Goal: Check status: Check status

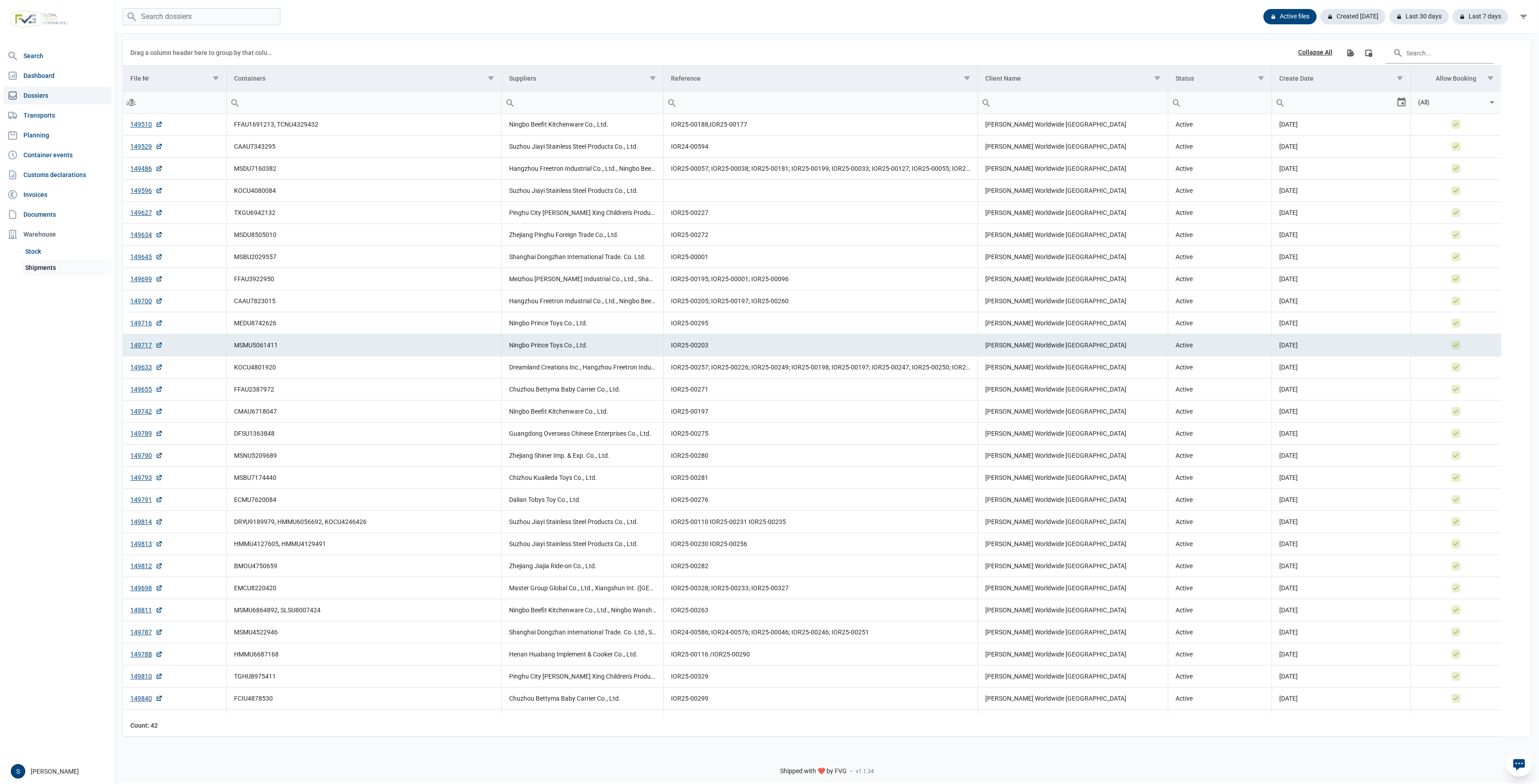
click at [54, 269] on link "Shipments" at bounding box center [66, 268] width 90 height 16
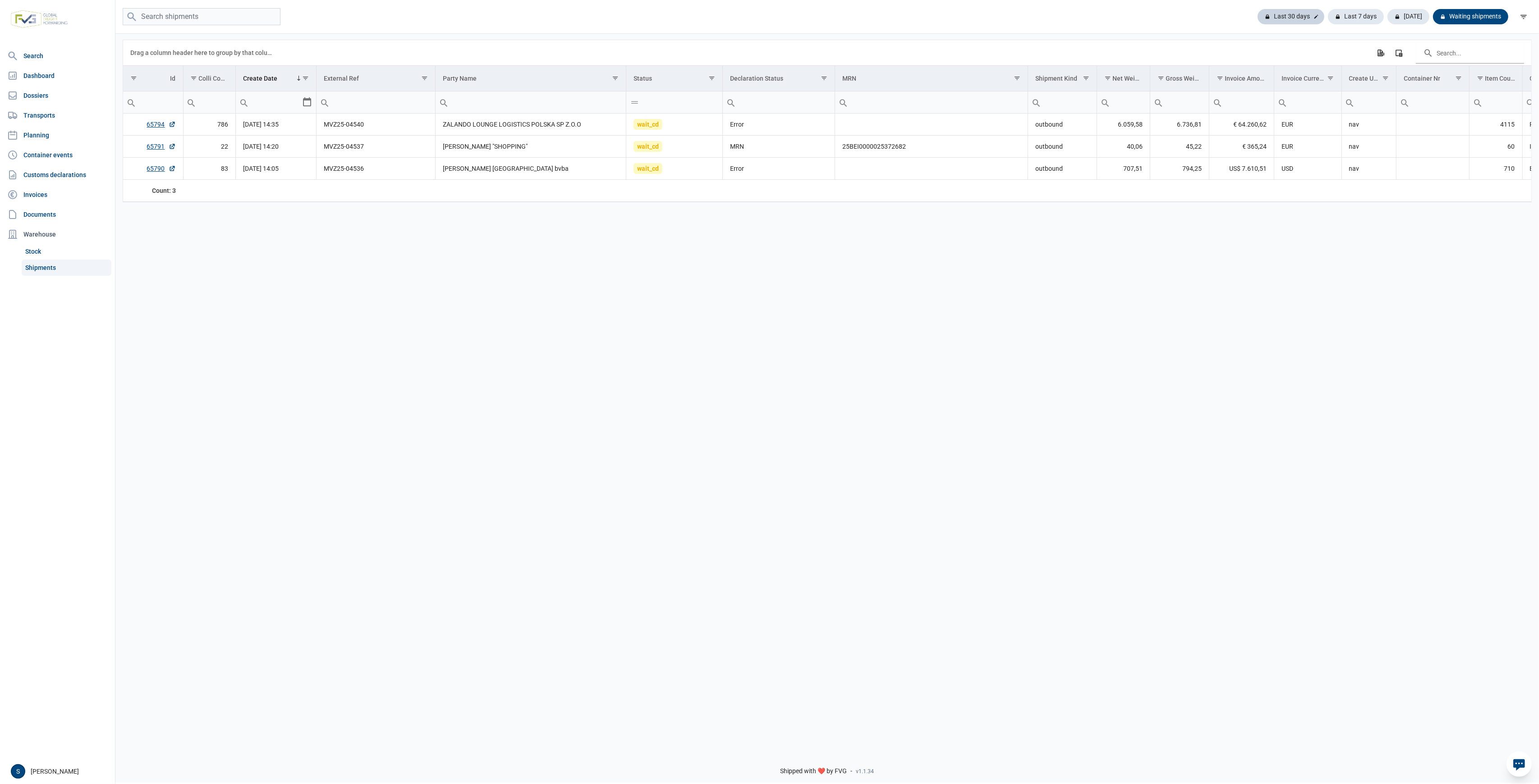
click at [1289, 14] on div "Last 30 days" at bounding box center [1291, 17] width 67 height 16
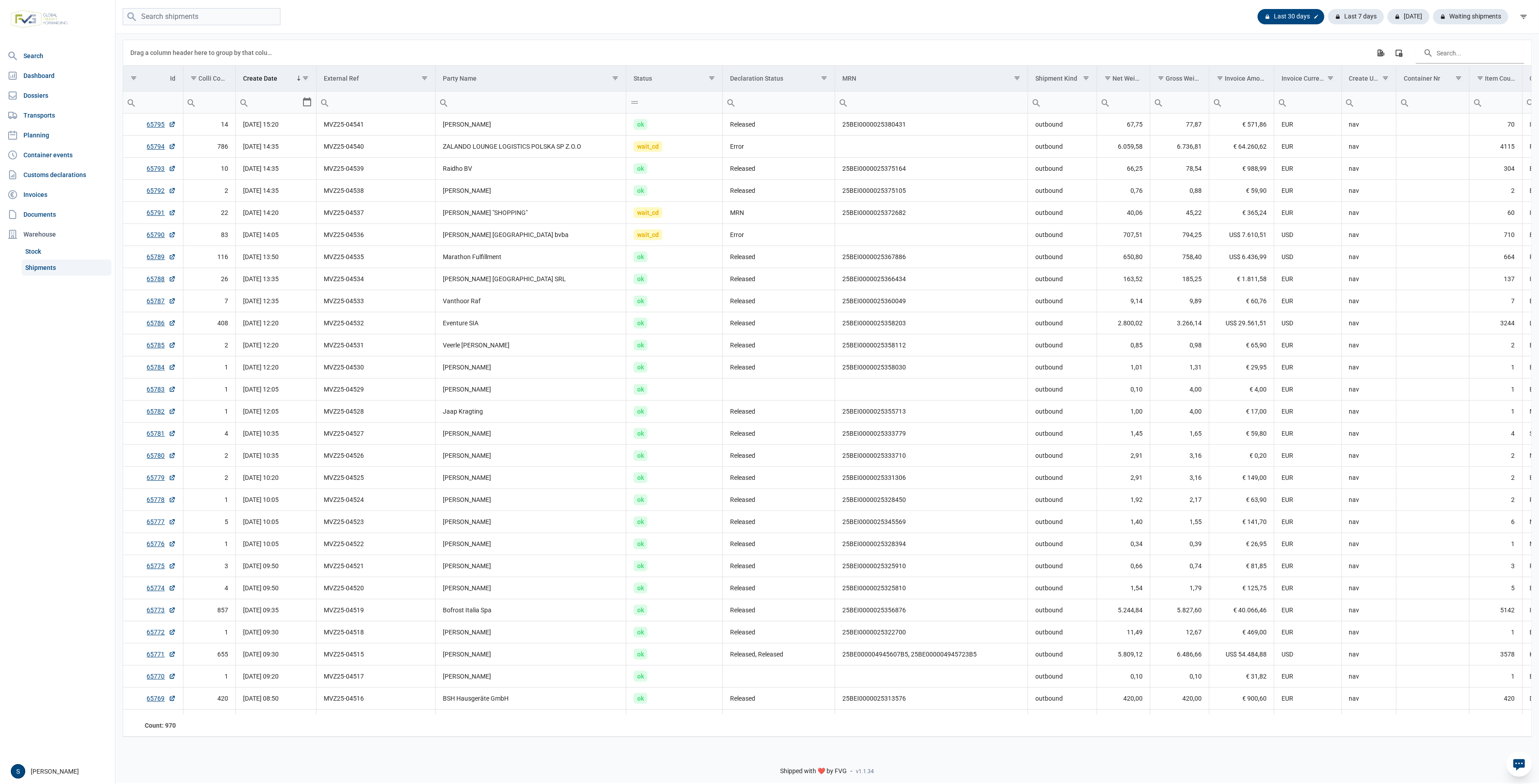
click at [1313, 17] on div at bounding box center [1316, 16] width 9 height 9
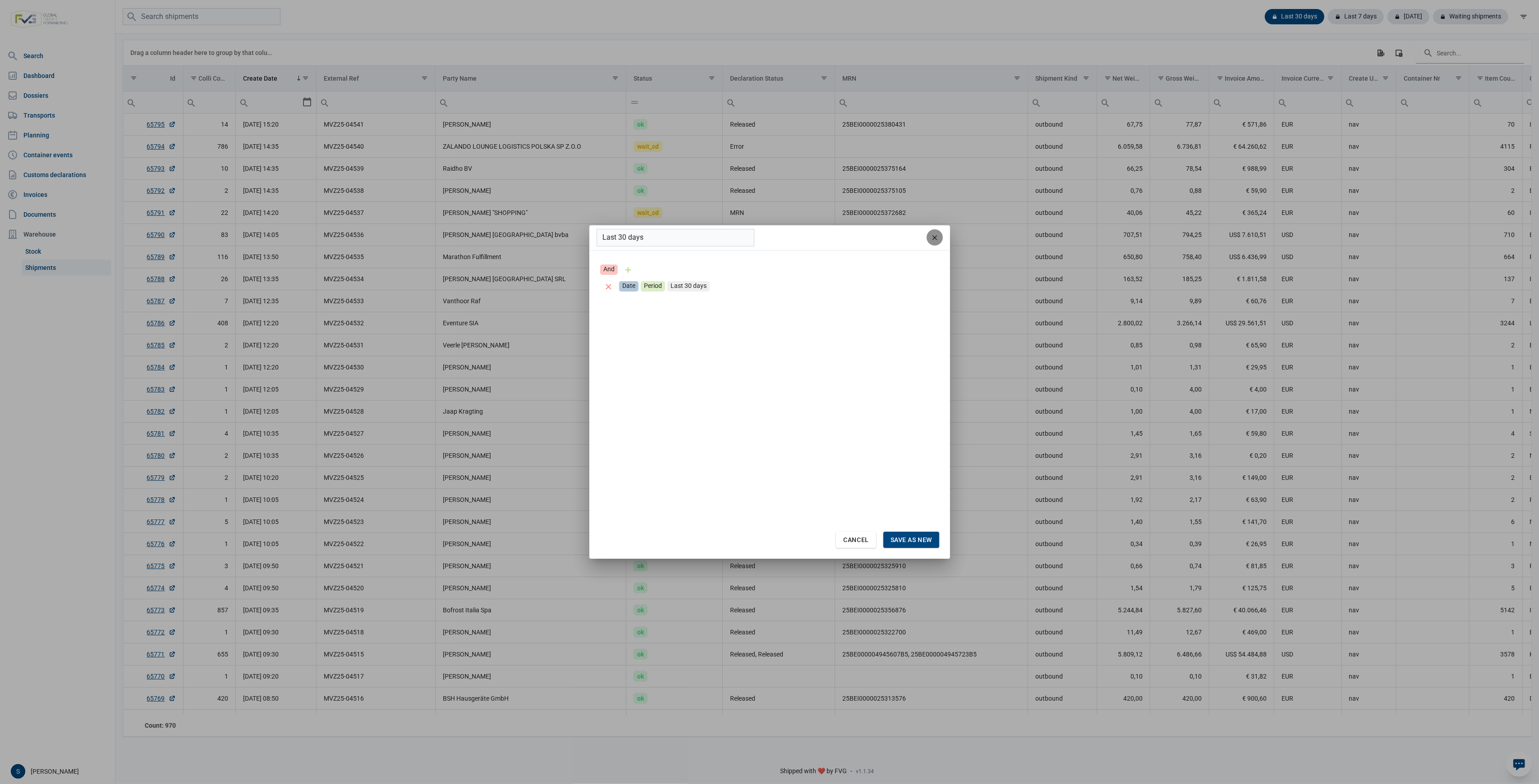
click at [928, 236] on div "remove" at bounding box center [934, 237] width 16 height 16
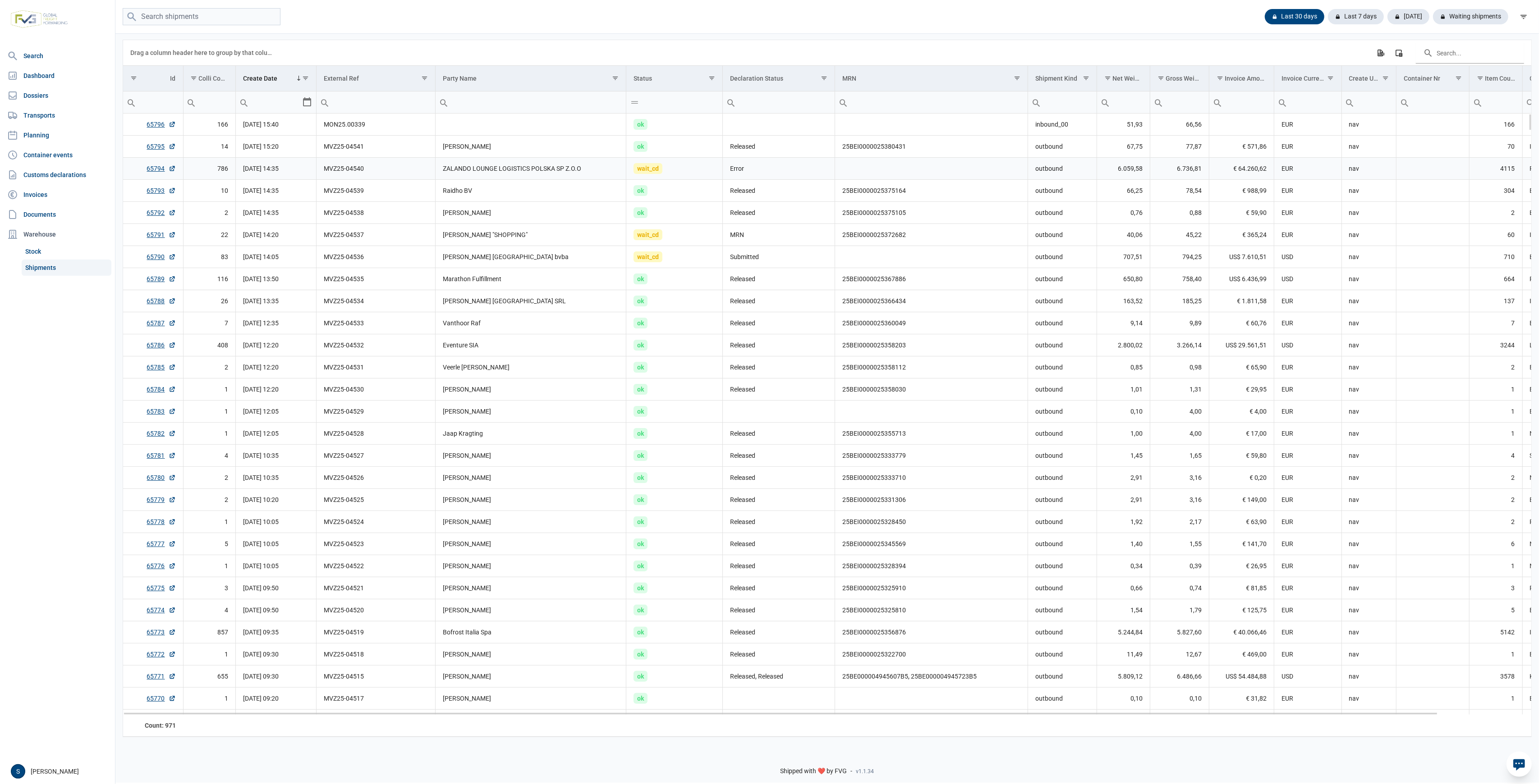
click at [513, 167] on td "ZALANDO LOUNGE LOGISTICS POLSKA SP Z.O.O" at bounding box center [531, 168] width 191 height 22
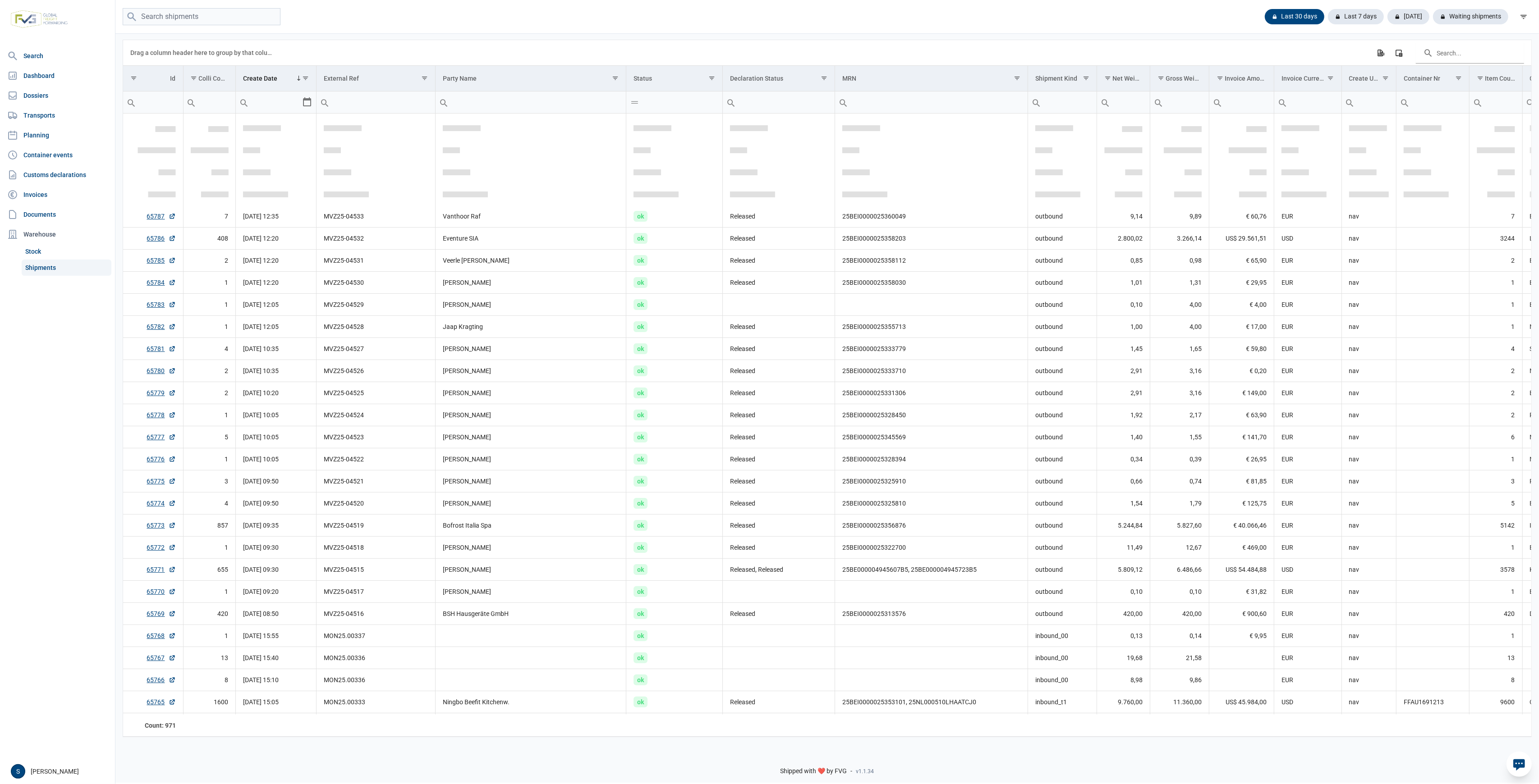
scroll to position [213, 0]
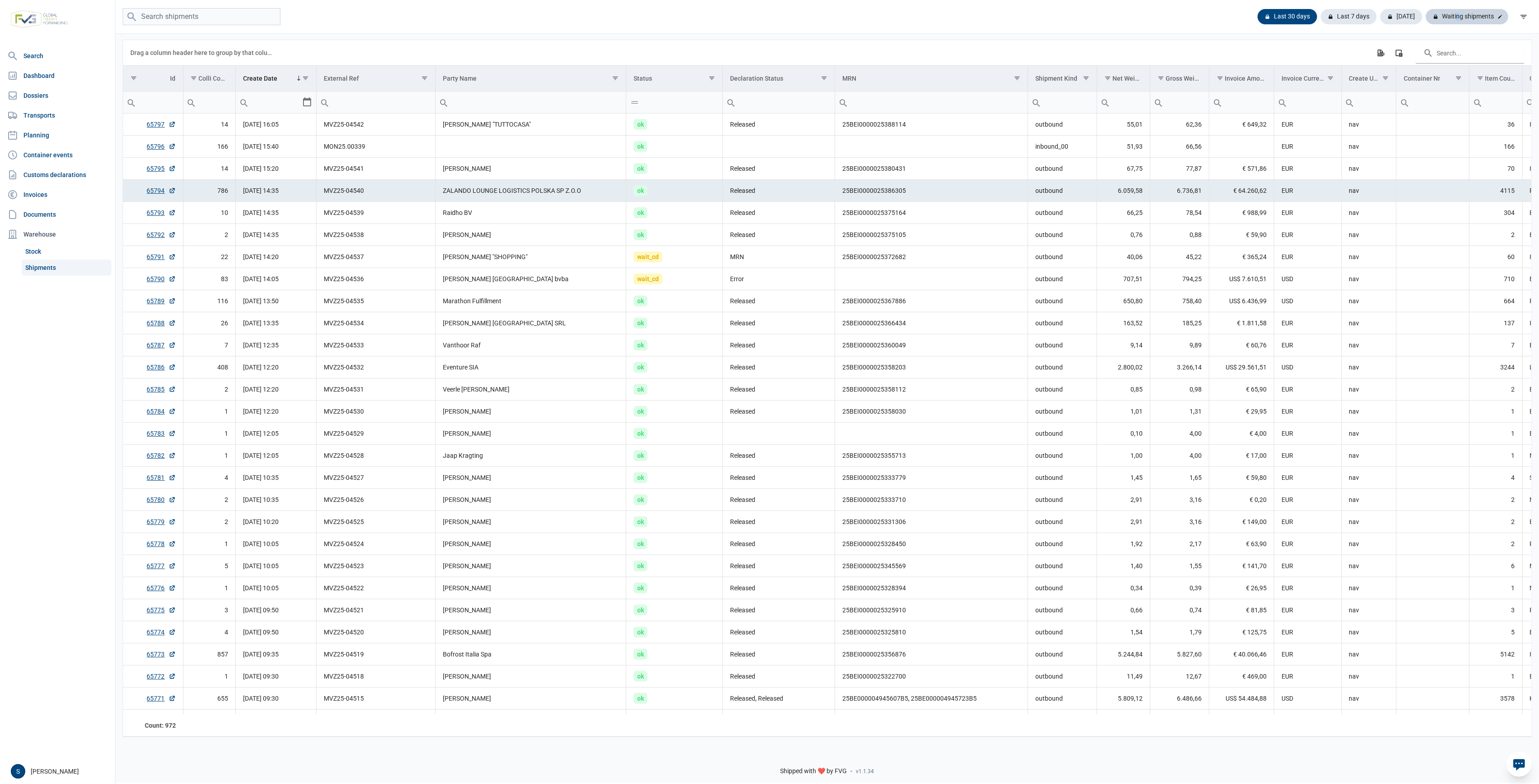
click at [1457, 14] on div "Waiting shipments" at bounding box center [1467, 17] width 82 height 16
